Goal: Task Accomplishment & Management: Use online tool/utility

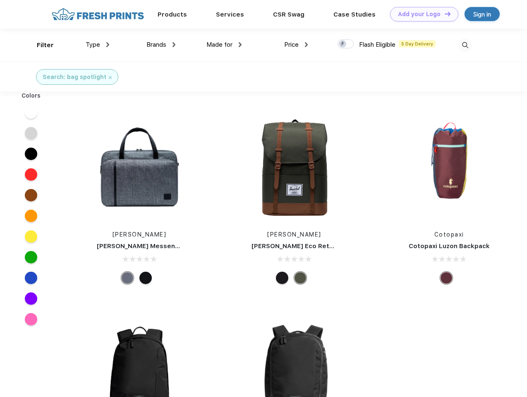
click at [421, 14] on link "Add your Logo Design Tool" at bounding box center [424, 14] width 68 height 14
click at [0, 0] on div "Design Tool" at bounding box center [0, 0] width 0 height 0
click at [444, 14] on link "Add your Logo Design Tool" at bounding box center [424, 14] width 68 height 14
click at [40, 45] on div "Filter" at bounding box center [45, 46] width 17 height 10
click at [98, 45] on span "Type" at bounding box center [93, 44] width 14 height 7
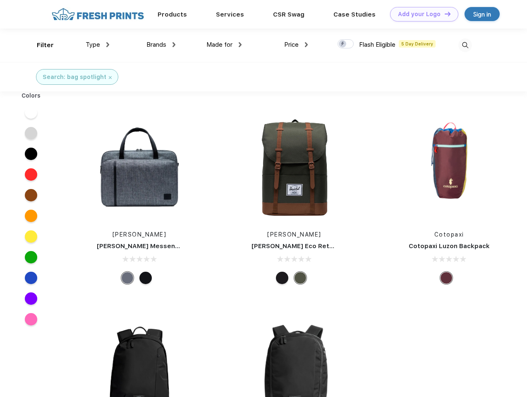
click at [161, 45] on span "Brands" at bounding box center [156, 44] width 20 height 7
click at [224, 45] on span "Made for" at bounding box center [219, 44] width 26 height 7
click at [296, 45] on span "Price" at bounding box center [291, 44] width 14 height 7
click at [346, 44] on div at bounding box center [345, 43] width 16 height 9
click at [343, 44] on input "checkbox" at bounding box center [339, 41] width 5 height 5
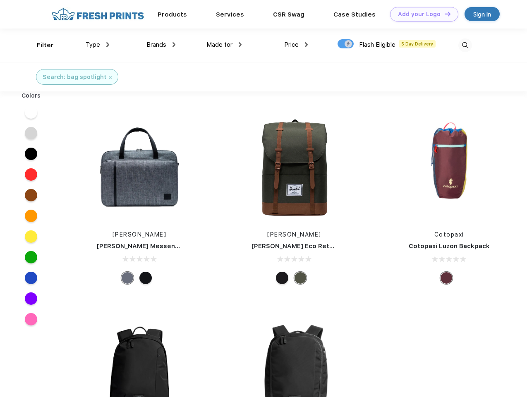
click at [465, 45] on img at bounding box center [465, 45] width 14 height 14
